Goal: Transaction & Acquisition: Purchase product/service

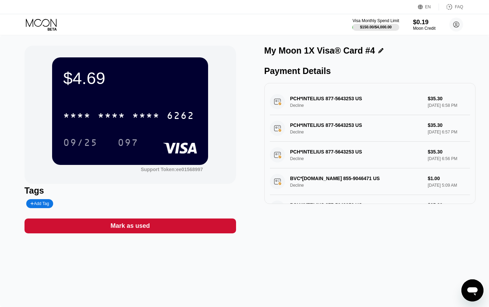
click at [40, 27] on icon at bounding box center [42, 25] width 32 height 12
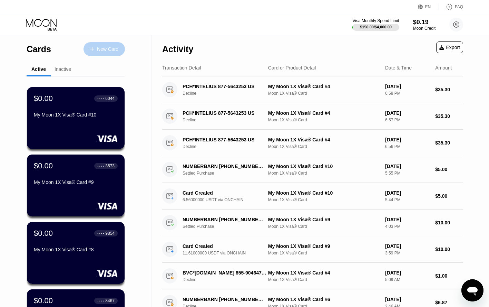
click at [97, 54] on div "New Card" at bounding box center [104, 49] width 41 height 14
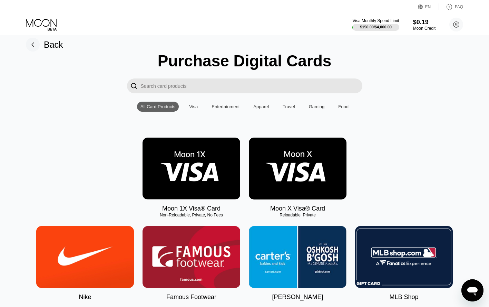
scroll to position [13, 0]
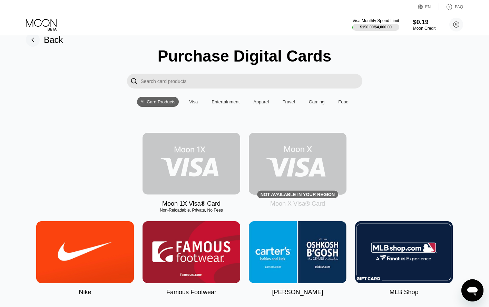
click at [213, 168] on img at bounding box center [192, 164] width 98 height 62
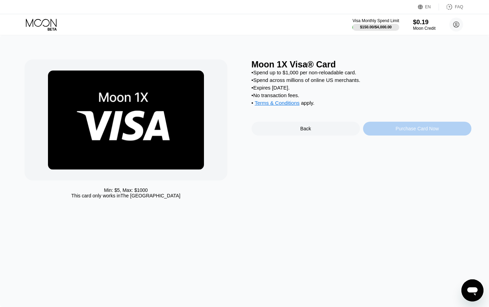
click at [395, 134] on div "Purchase Card Now" at bounding box center [417, 129] width 108 height 14
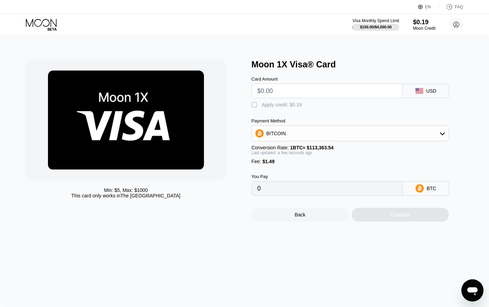
click at [383, 92] on input "text" at bounding box center [328, 91] width 140 height 14
type input "$25"
type input "0.00023368"
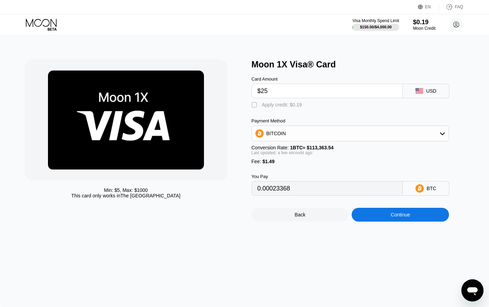
type input "$25"
click at [437, 132] on div "BITCOIN" at bounding box center [350, 133] width 197 height 14
click at [357, 166] on div "USDT on TRON" at bounding box center [355, 168] width 179 height 6
type input "26.76"
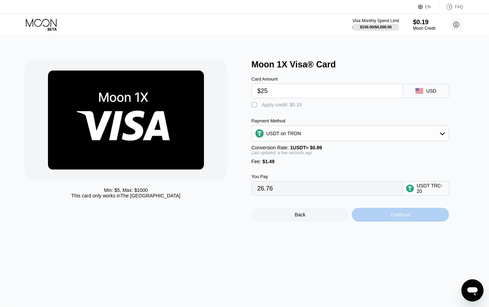
click at [403, 221] on div "Continue" at bounding box center [400, 215] width 97 height 14
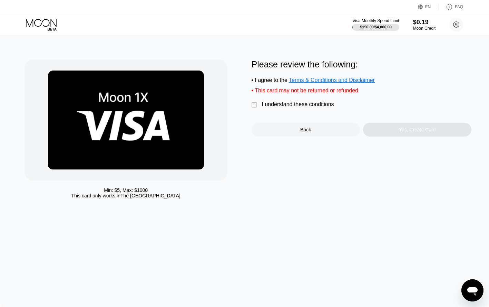
click at [286, 105] on div "I understand these conditions" at bounding box center [298, 104] width 72 height 6
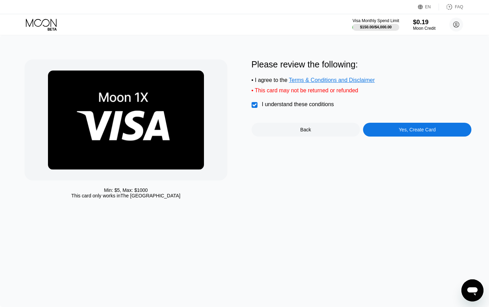
click at [404, 135] on div "Yes, Create Card" at bounding box center [417, 130] width 108 height 14
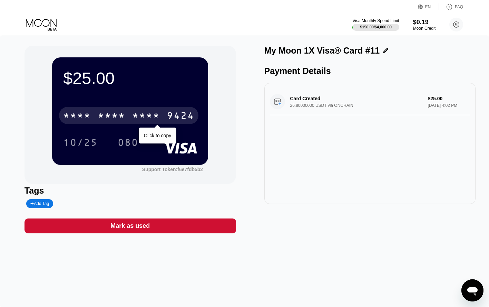
click at [92, 118] on div "* * * * * * * * * * * * 9424" at bounding box center [129, 115] width 140 height 17
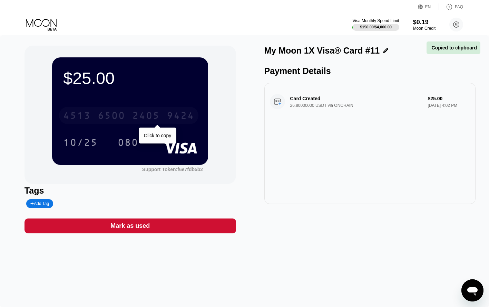
click at [94, 116] on div "[CREDIT_CARD_NUMBER]" at bounding box center [129, 115] width 140 height 17
